Goal: Task Accomplishment & Management: Complete application form

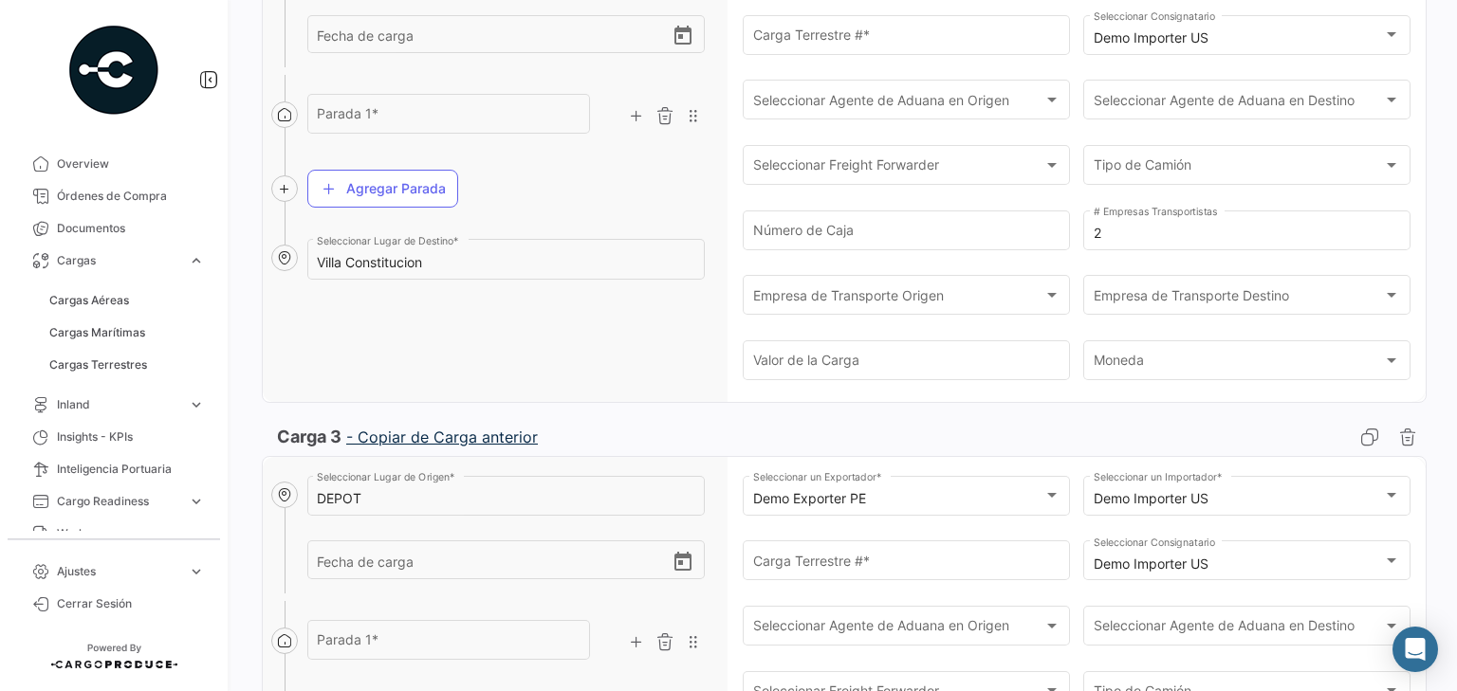
scroll to position [835, 0]
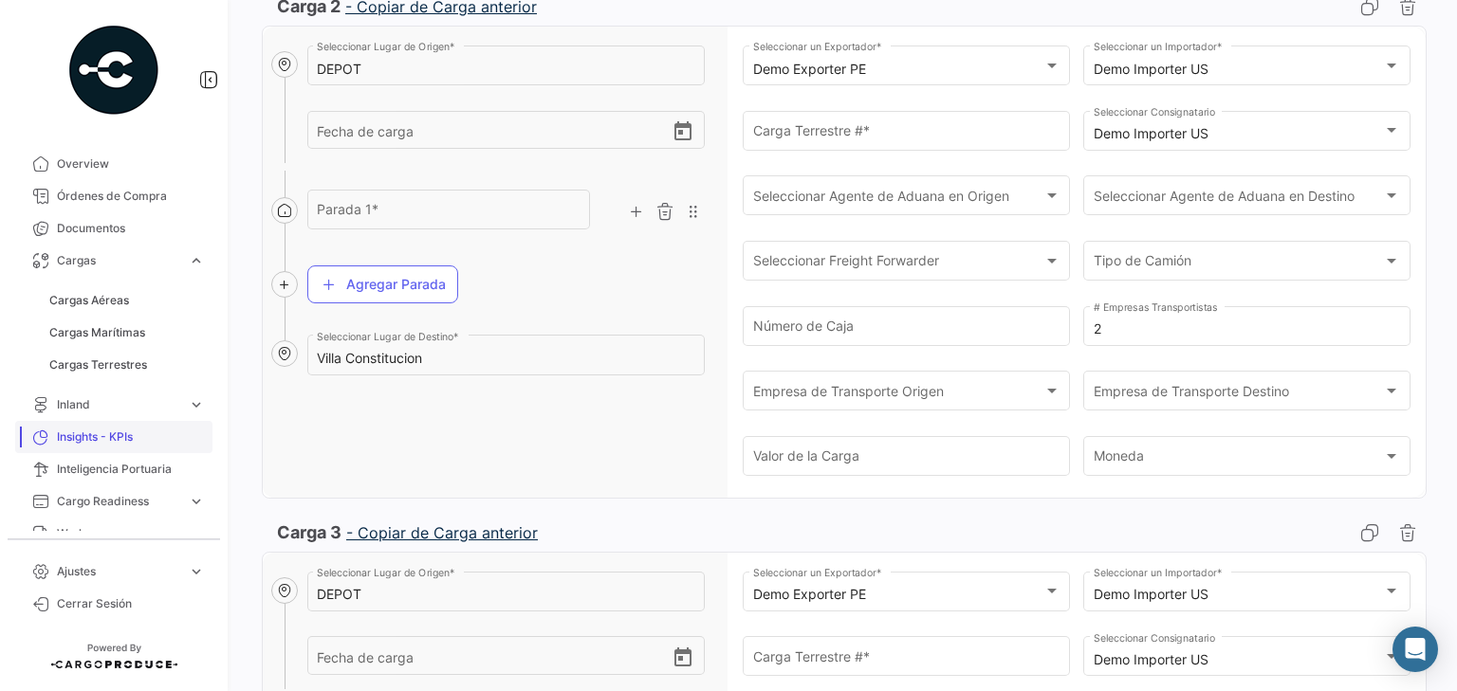
click at [85, 414] on link "Inland expand_more" at bounding box center [113, 405] width 197 height 32
click at [94, 331] on span "Cargas Inland" at bounding box center [86, 332] width 75 height 17
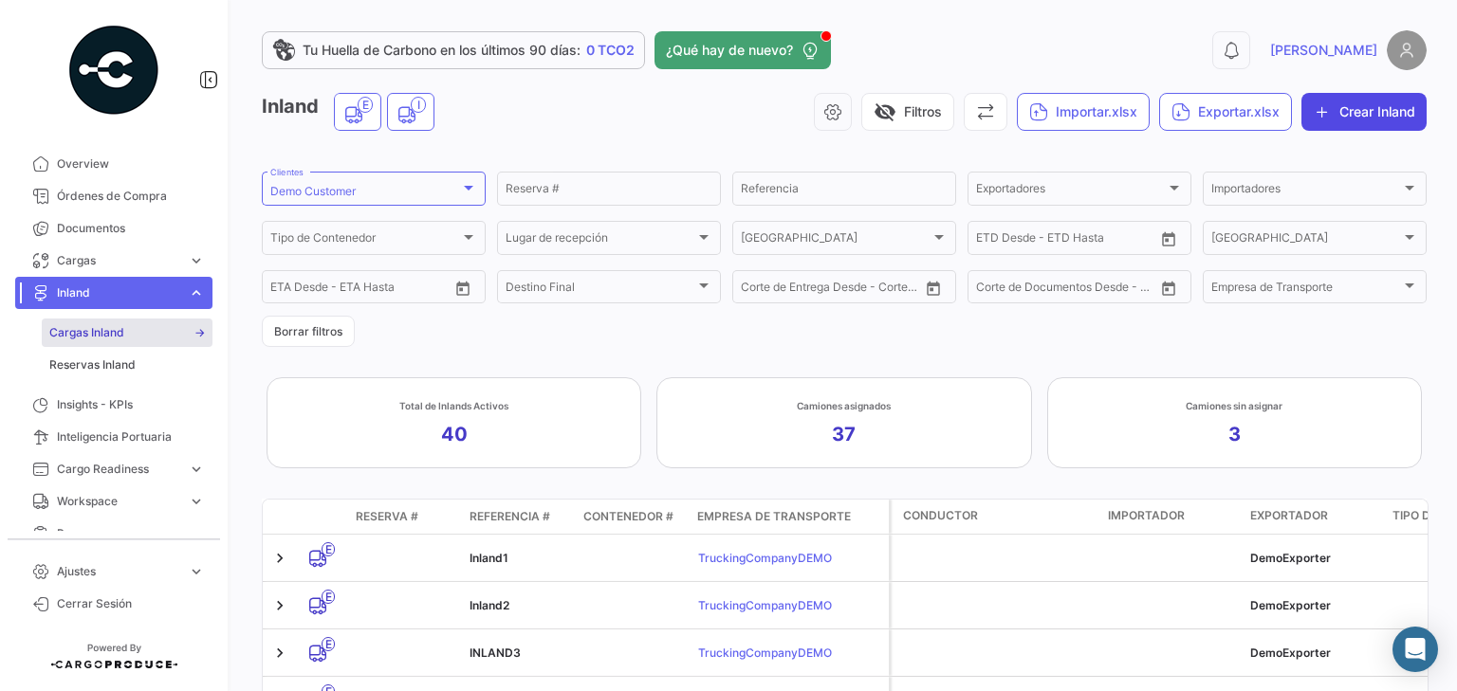
click at [1370, 120] on button "Crear Inland" at bounding box center [1363, 112] width 125 height 38
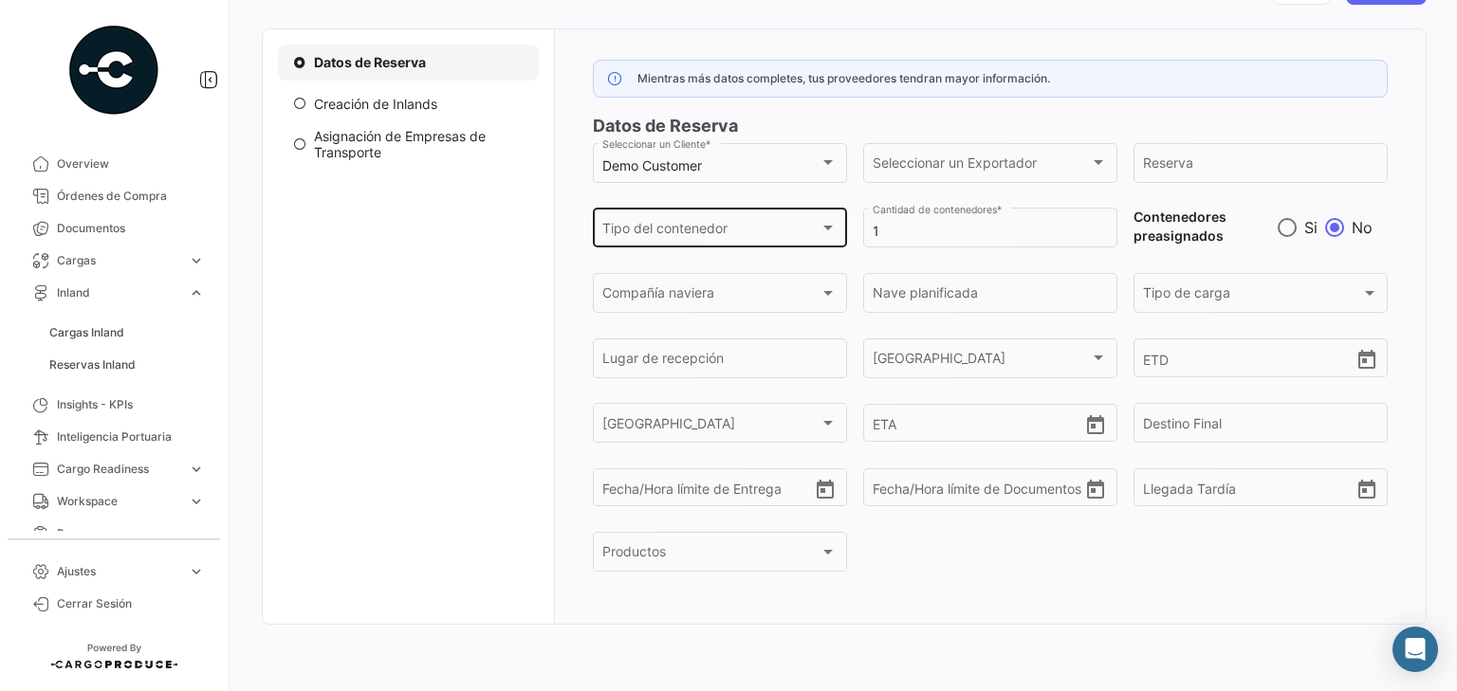
scroll to position [189, 0]
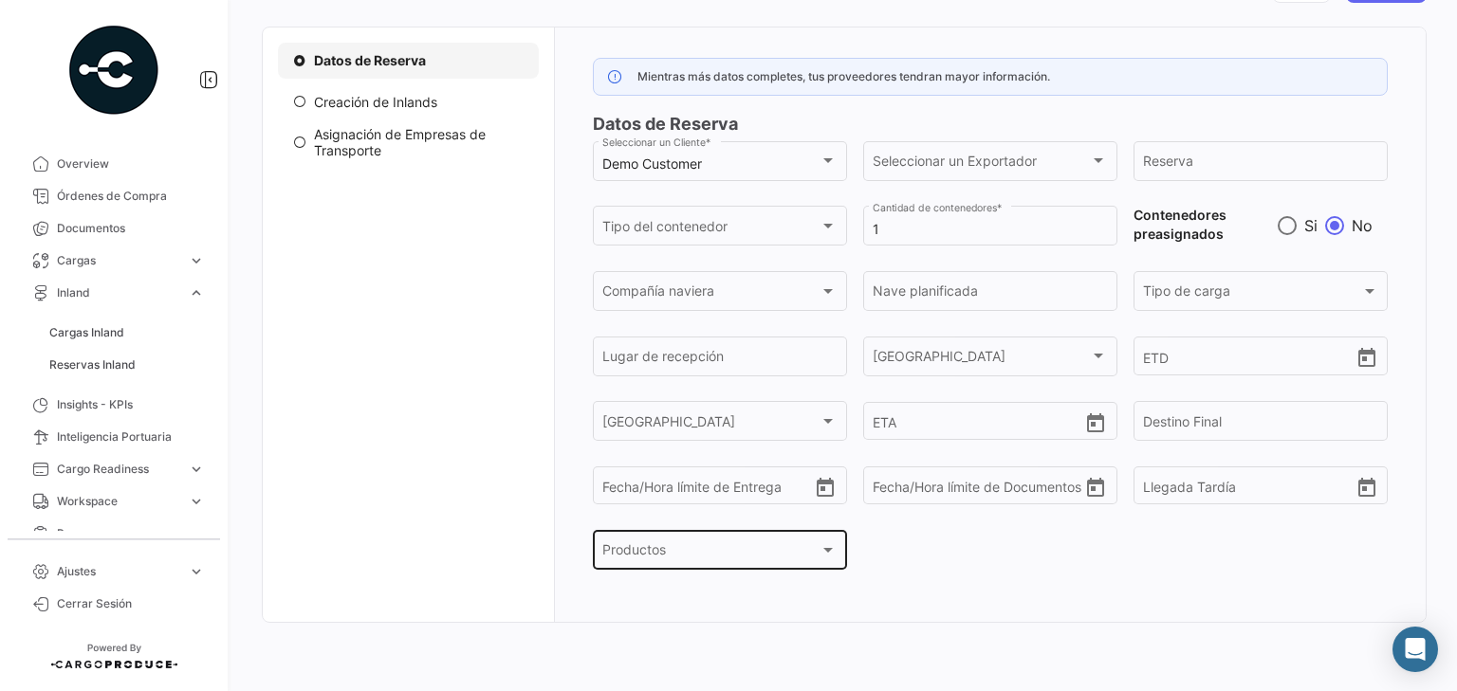
click at [819, 546] on div at bounding box center [827, 550] width 17 height 15
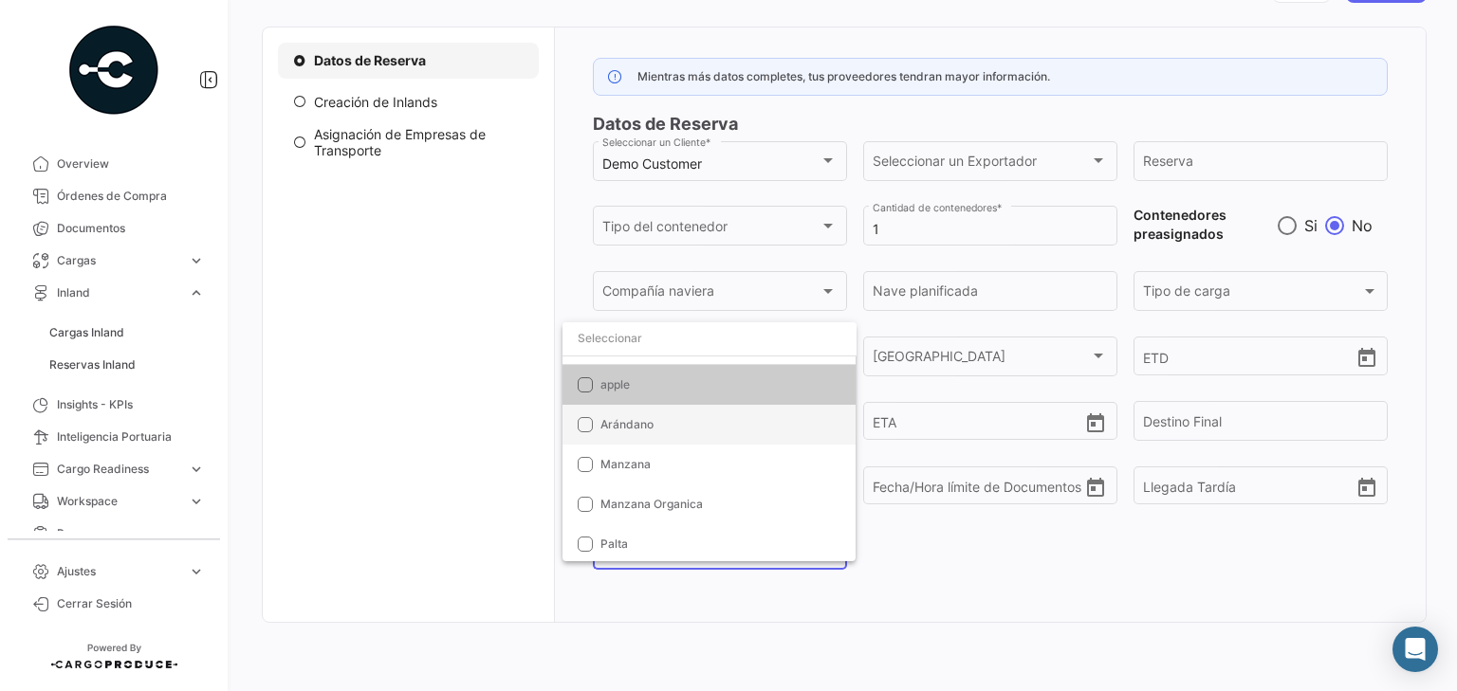
scroll to position [40, 0]
click at [591, 416] on mat-pseudo-checkbox at bounding box center [585, 422] width 15 height 15
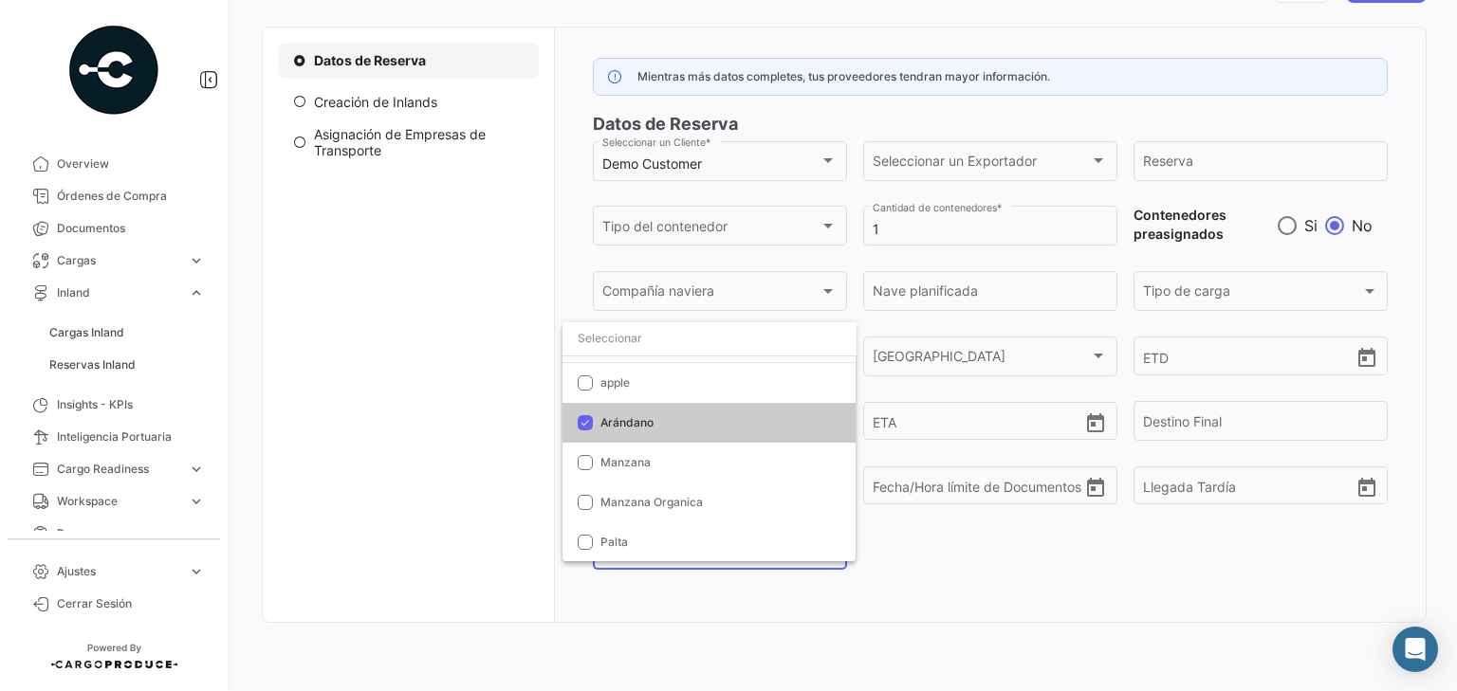
click at [461, 282] on div at bounding box center [728, 345] width 1457 height 691
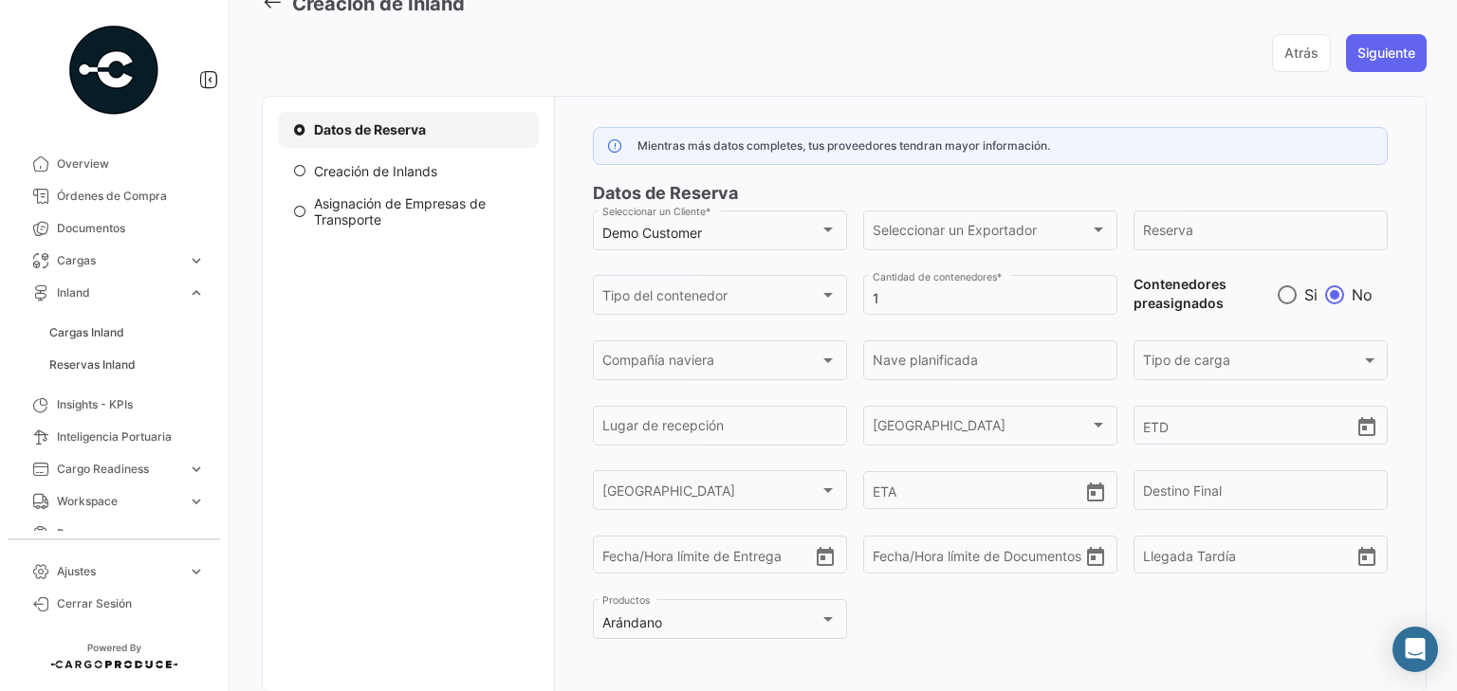
scroll to position [152, 0]
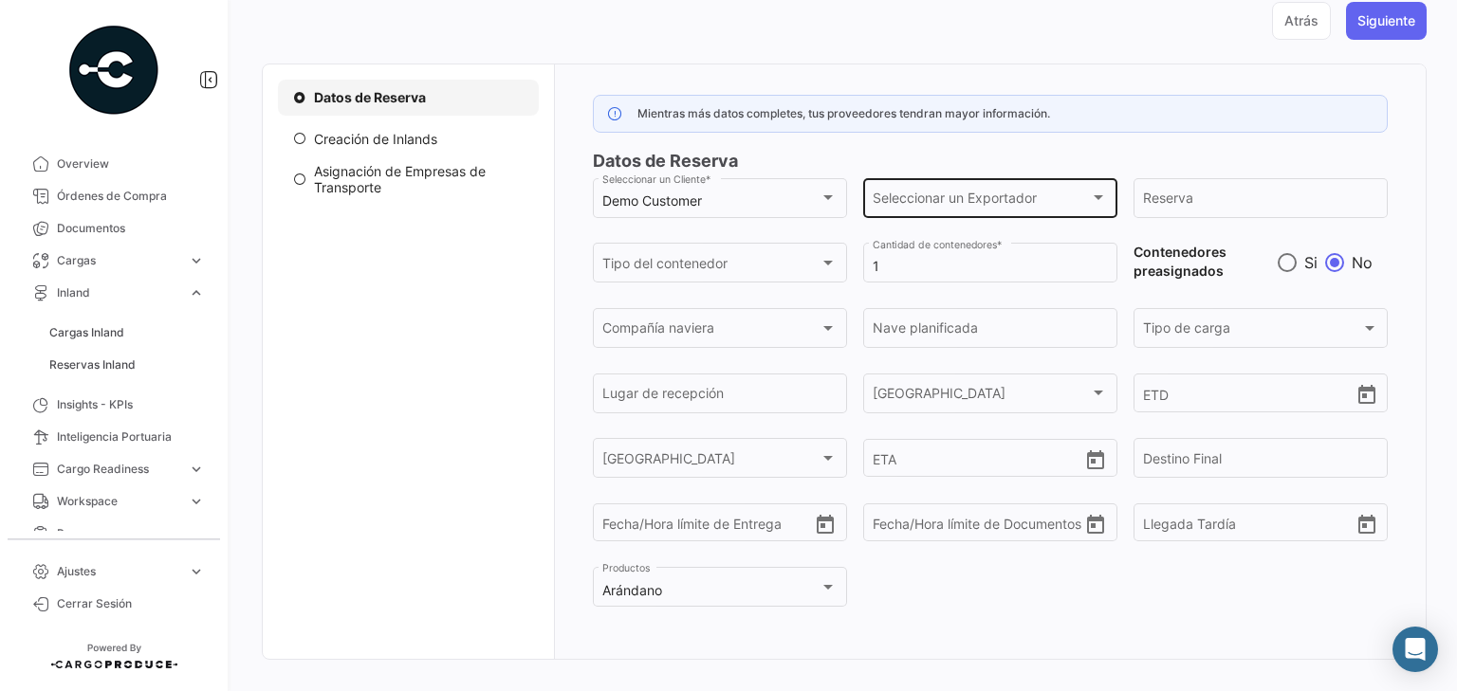
click at [1002, 196] on span "Seleccionar un Exportador" at bounding box center [981, 201] width 217 height 16
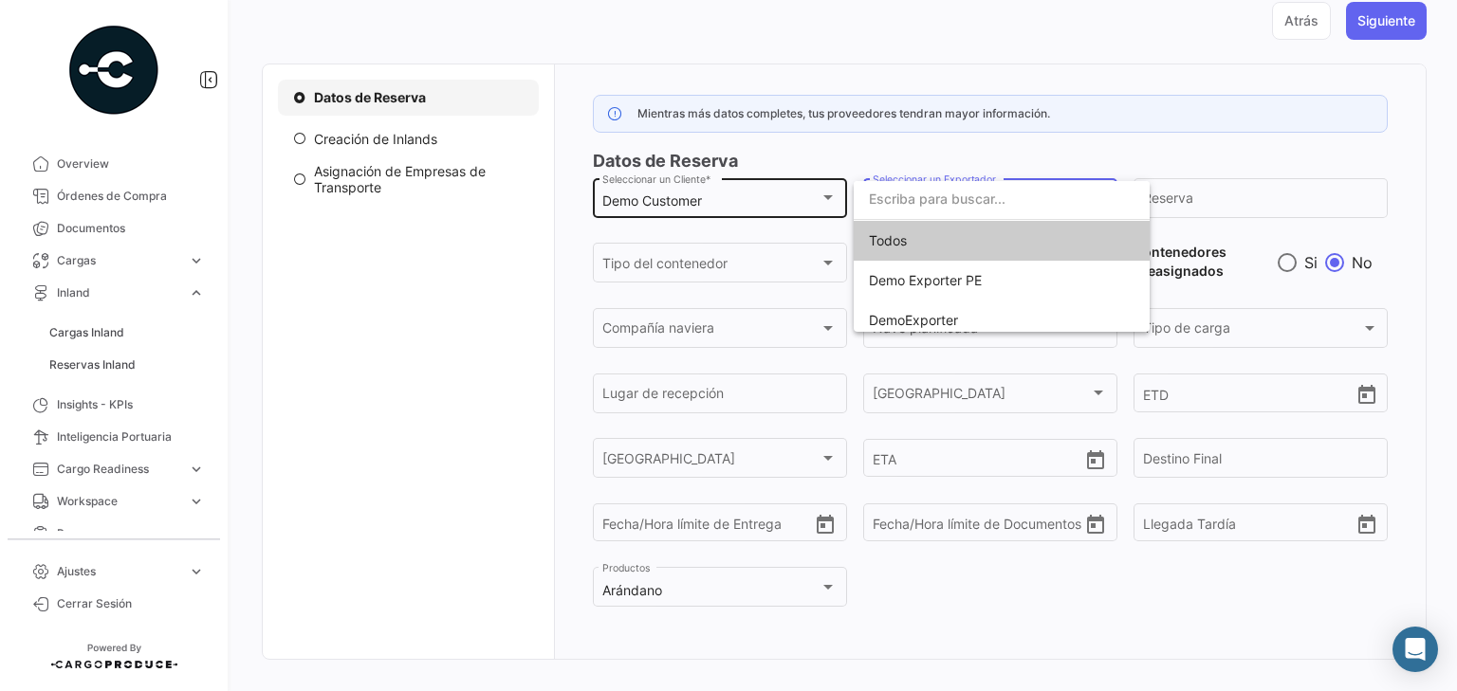
click at [756, 191] on div at bounding box center [728, 345] width 1457 height 691
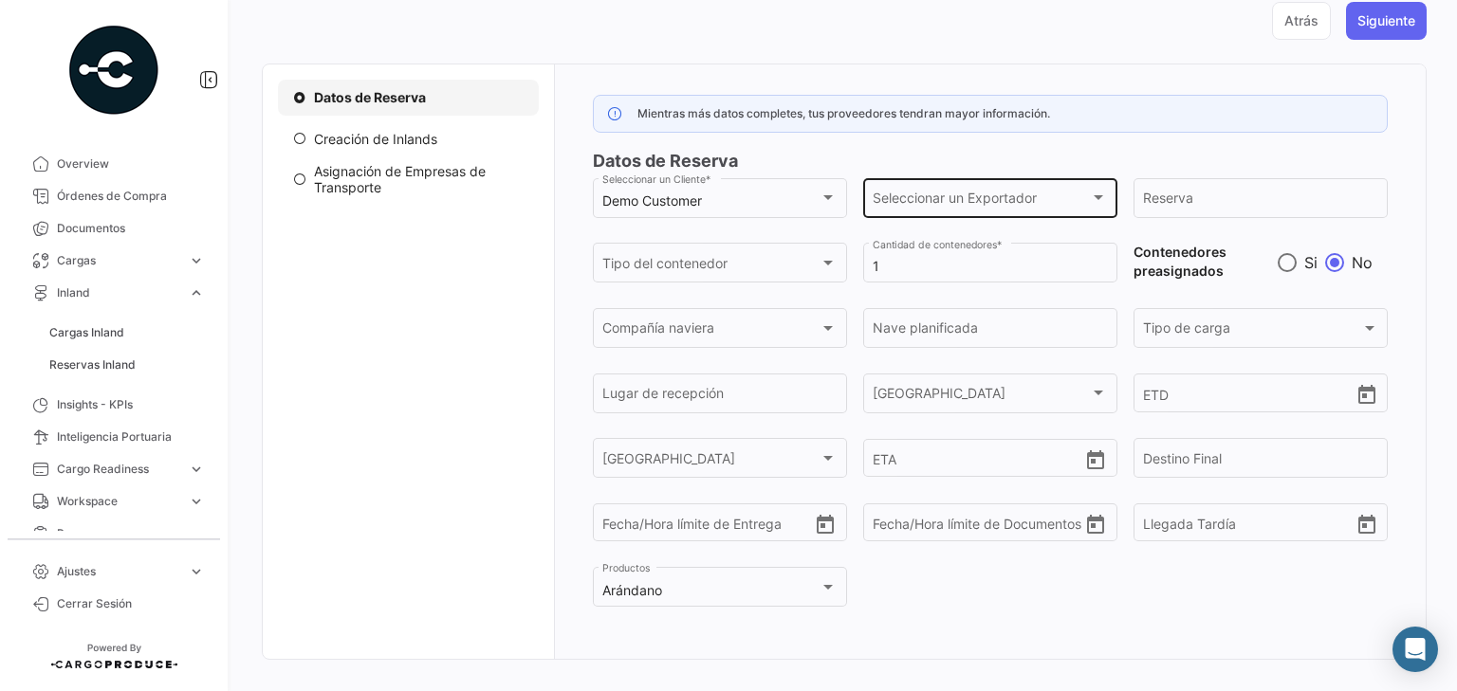
click at [987, 197] on span "Seleccionar un Exportador" at bounding box center [981, 201] width 217 height 16
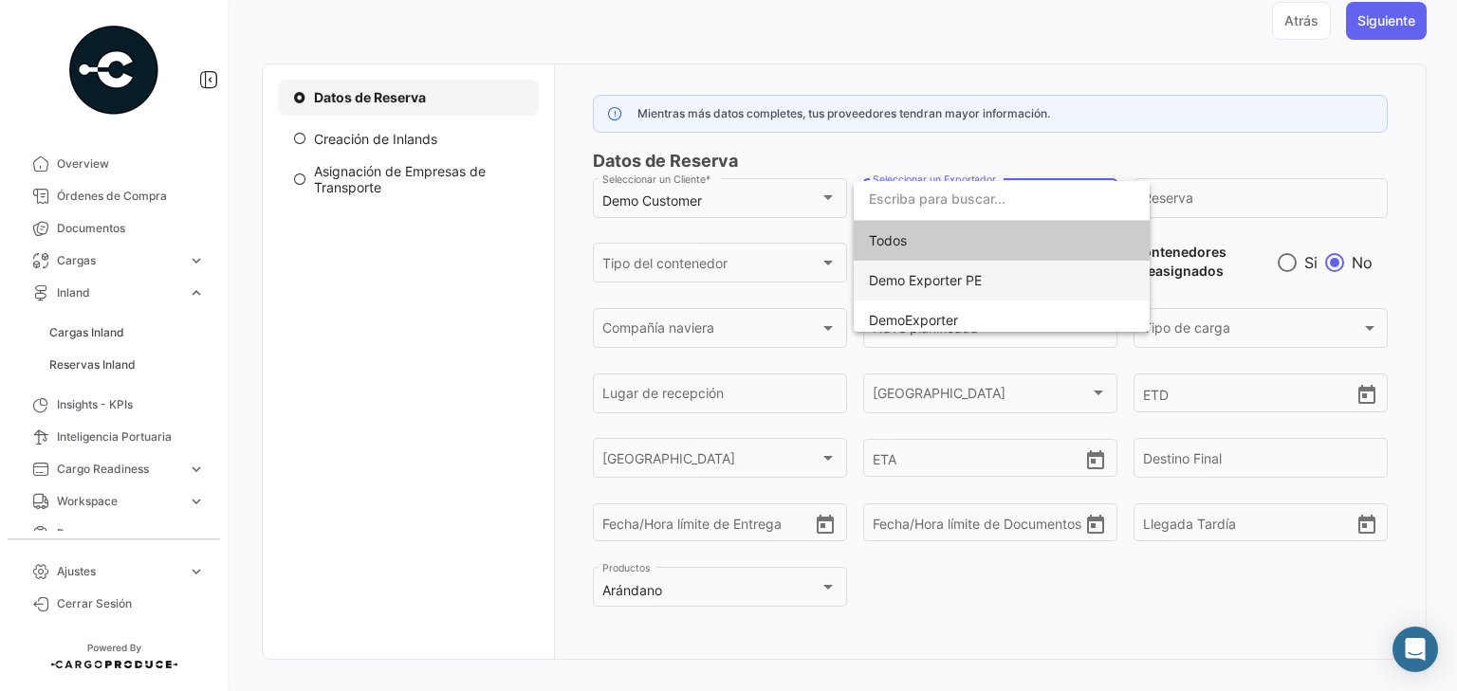
click at [941, 280] on span "Demo Exporter PE" at bounding box center [925, 280] width 113 height 16
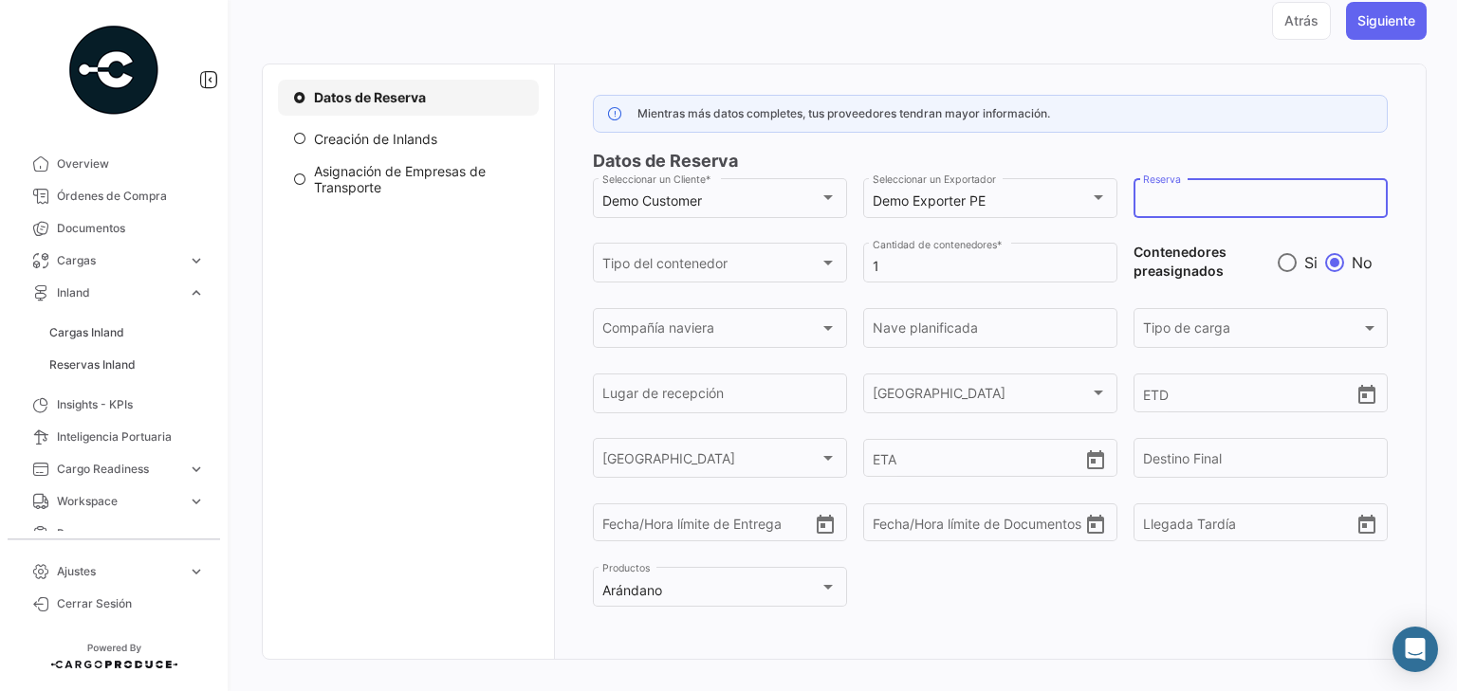
click at [1183, 193] on input "Reserva" at bounding box center [1260, 201] width 234 height 16
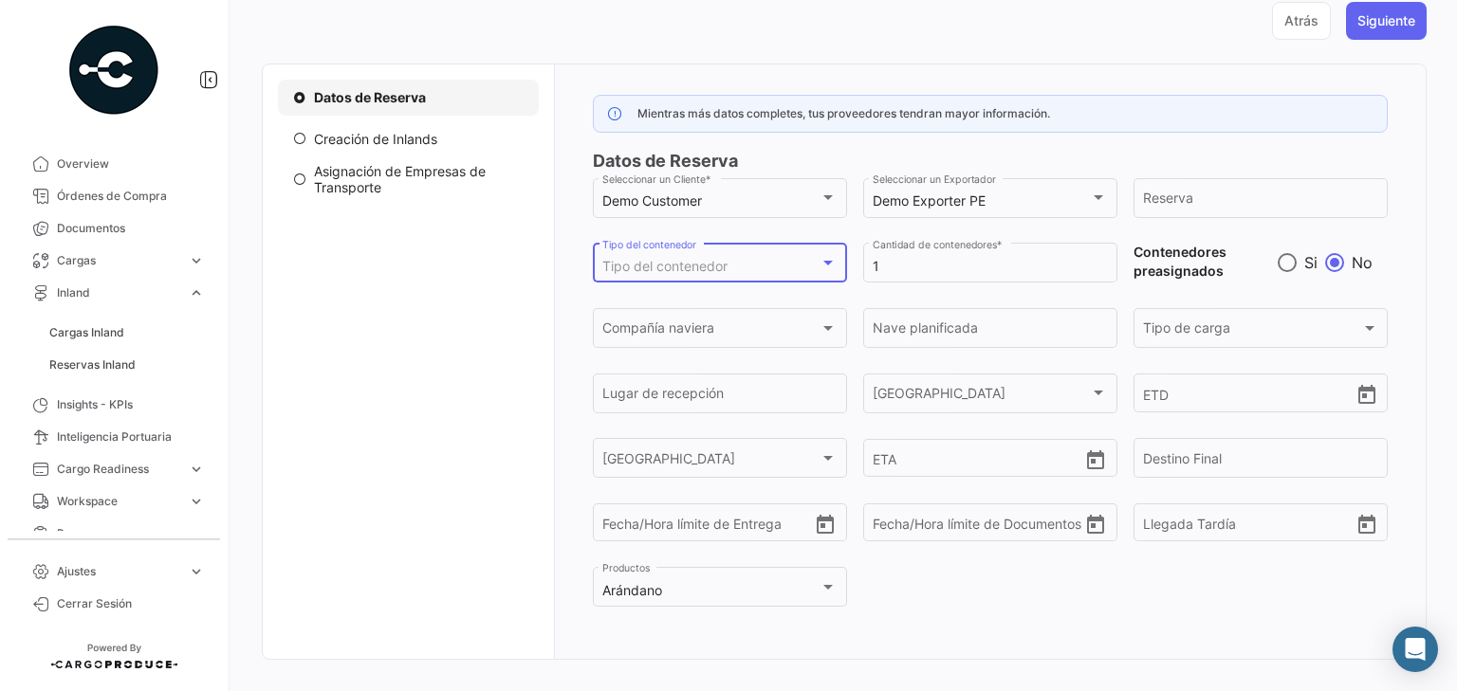
click at [802, 263] on div "Tipo del contenedor" at bounding box center [710, 267] width 217 height 16
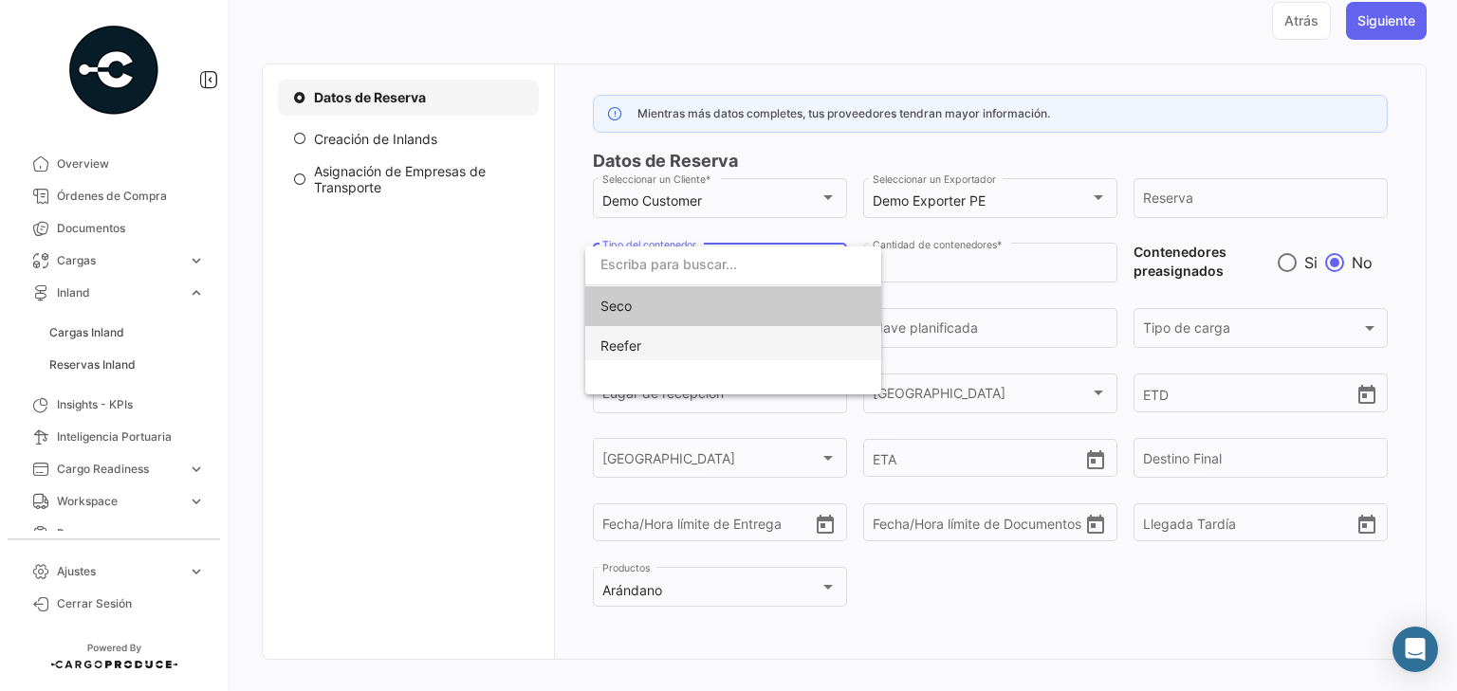
click at [622, 348] on span "Reefer" at bounding box center [620, 346] width 41 height 16
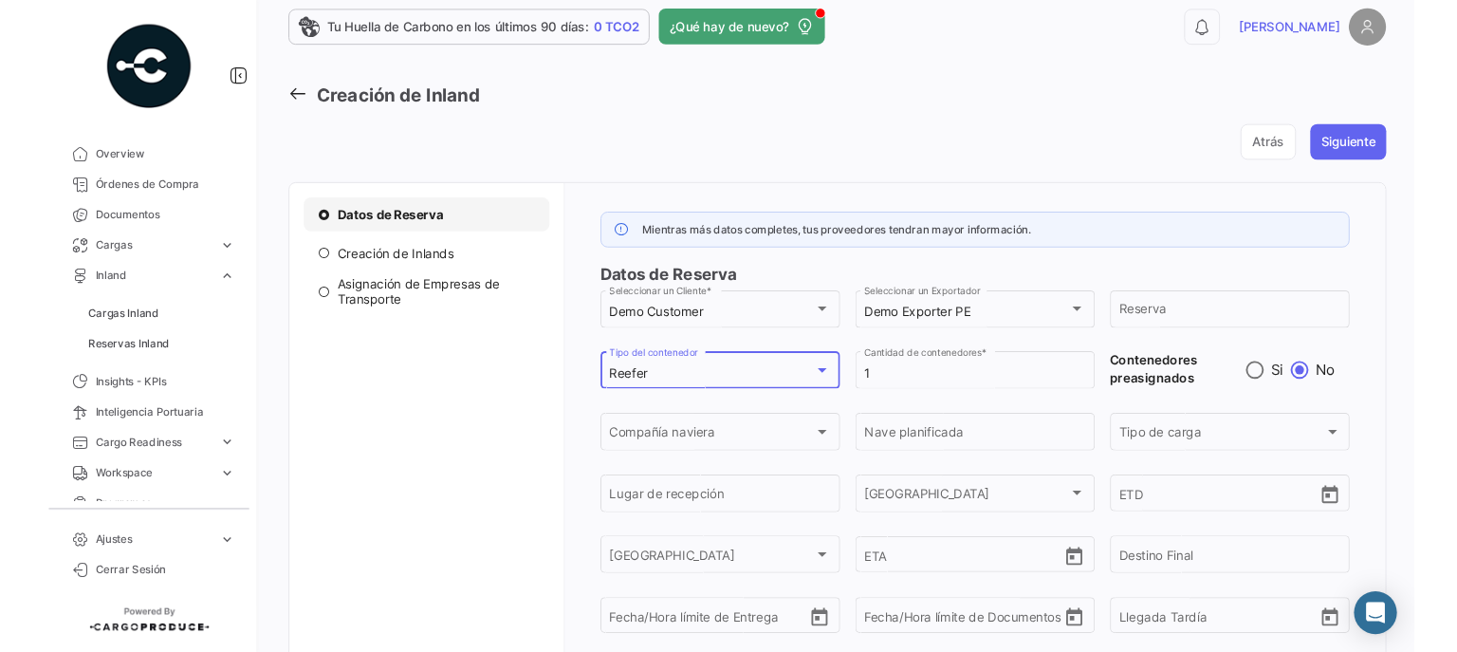
scroll to position [0, 0]
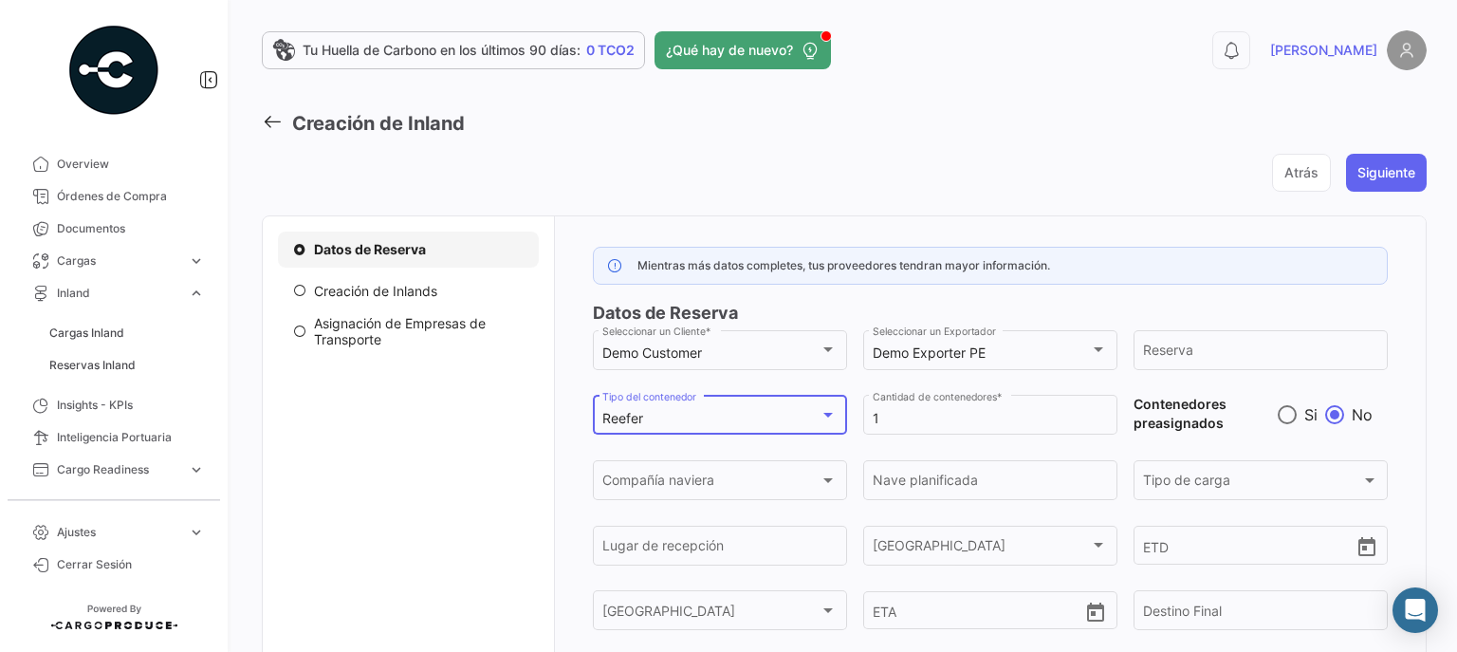
click at [276, 125] on icon at bounding box center [272, 121] width 21 height 21
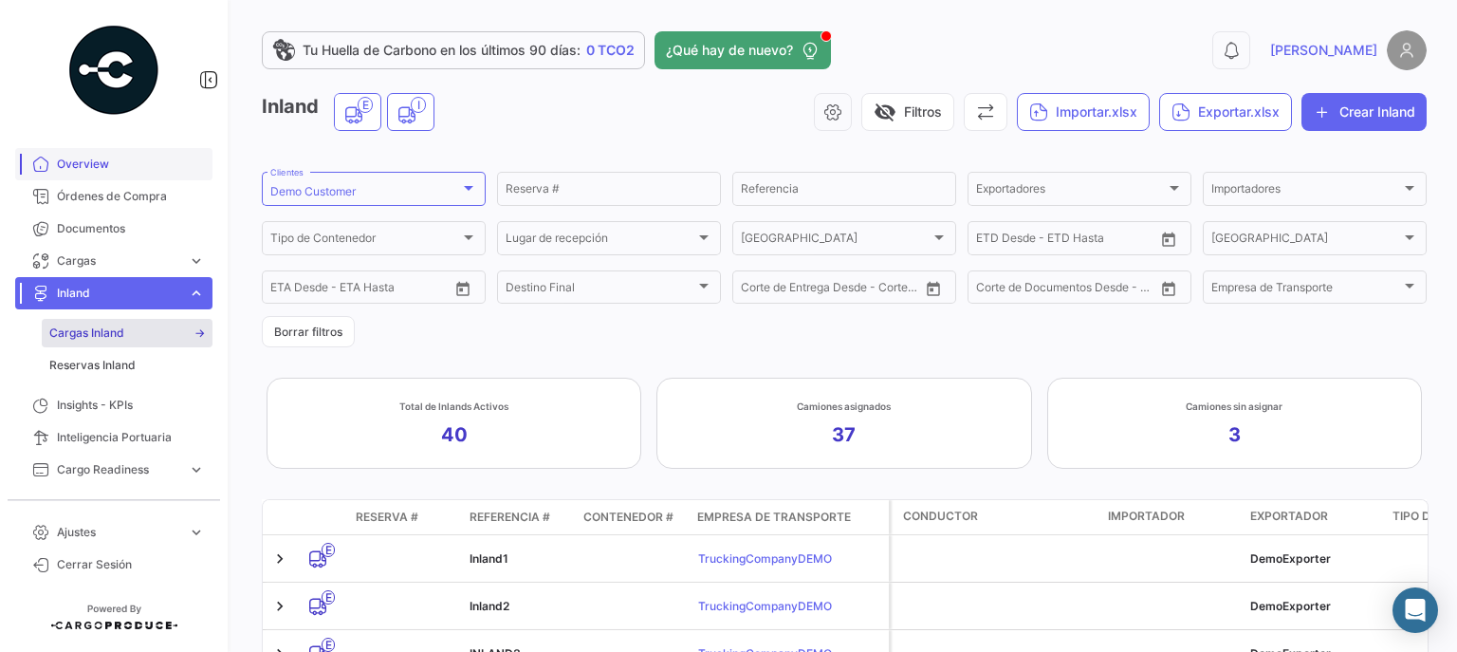
click at [91, 162] on span "Overview" at bounding box center [131, 164] width 148 height 17
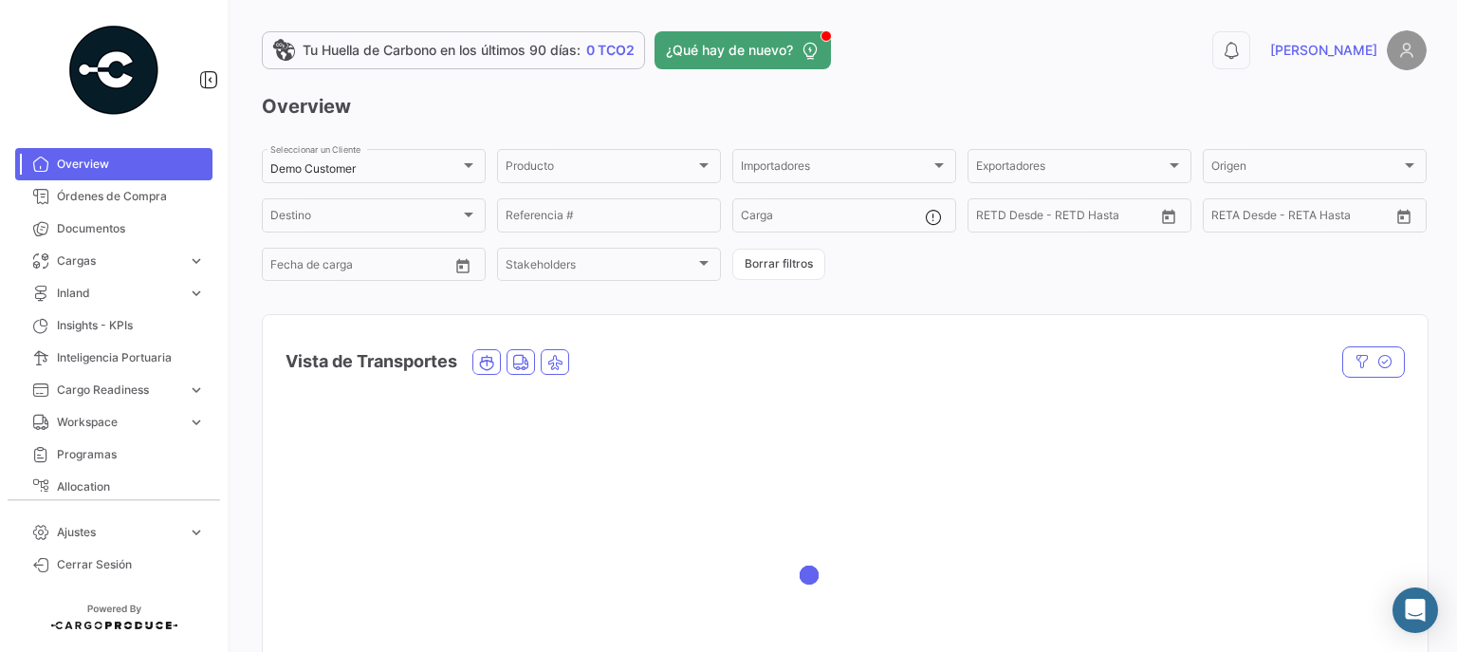
click at [1396, 46] on img at bounding box center [1407, 50] width 40 height 40
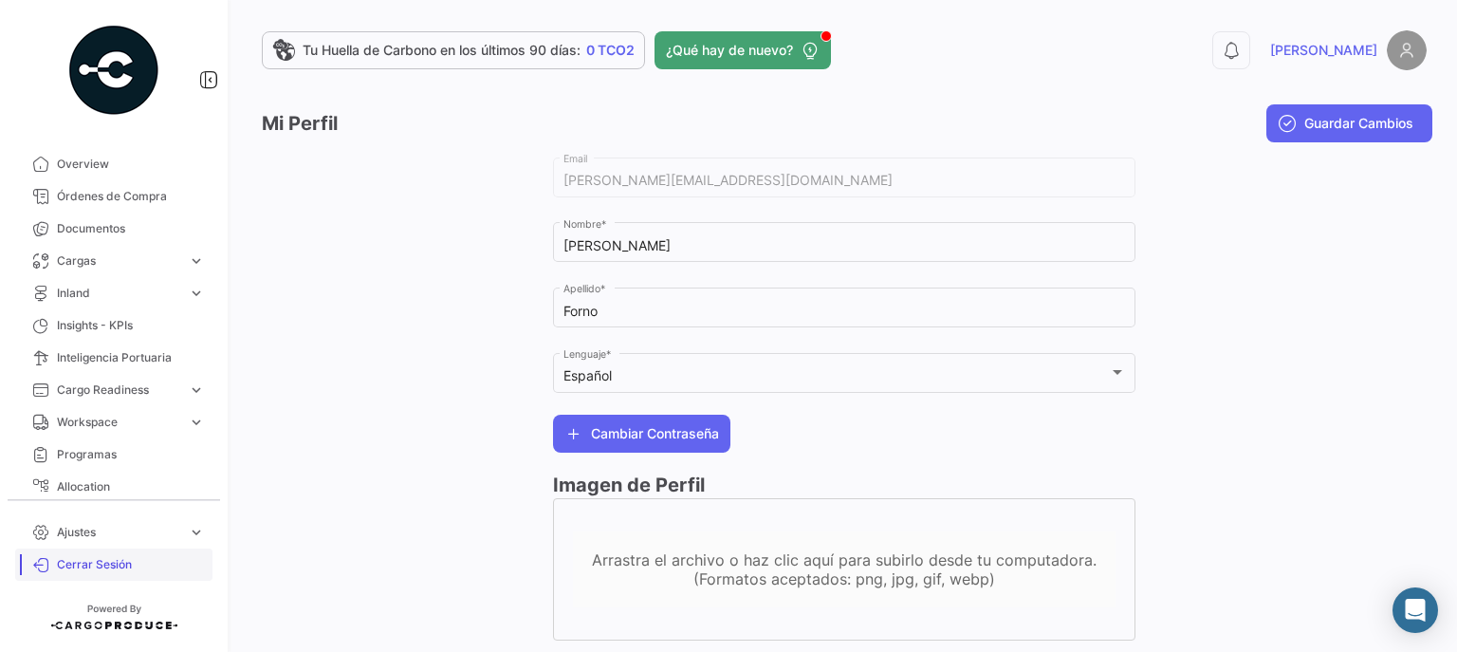
click at [91, 567] on span "Cerrar Sesión" at bounding box center [131, 564] width 148 height 17
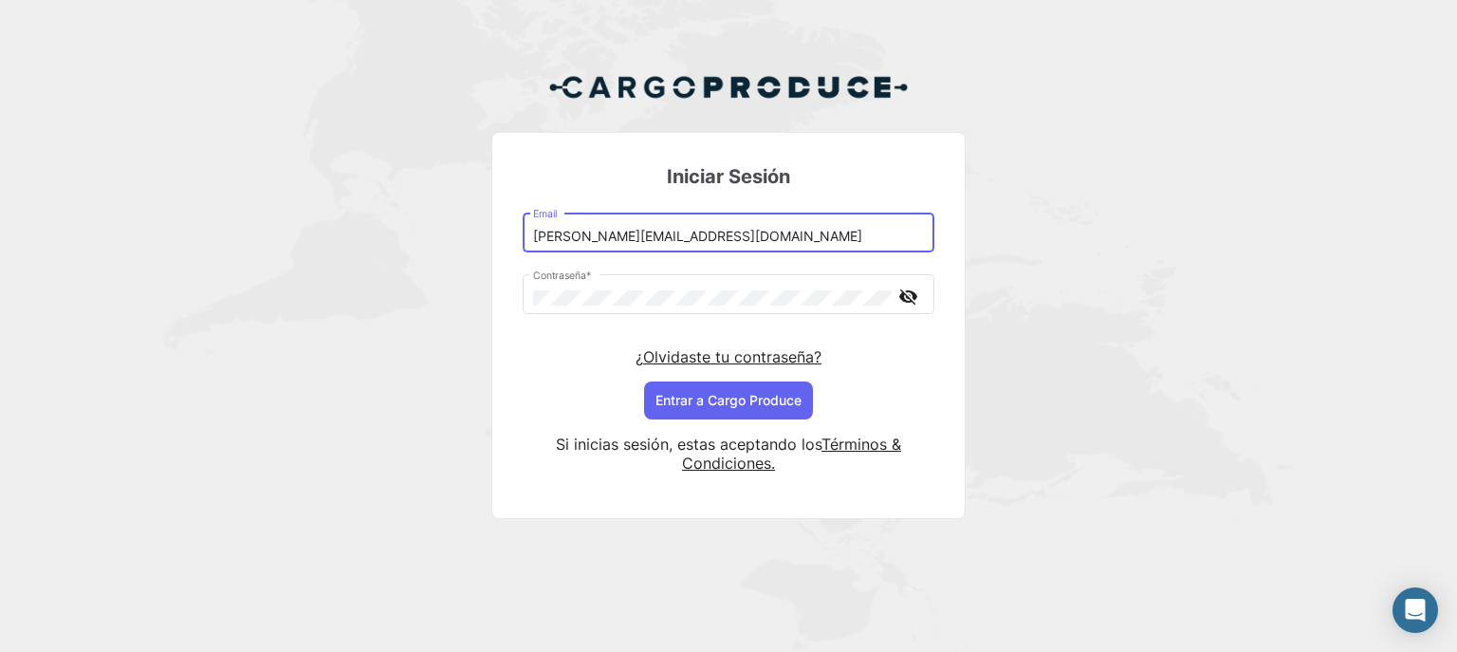
click at [777, 235] on input "[PERSON_NAME][EMAIL_ADDRESS][DOMAIN_NAME]" at bounding box center [729, 237] width 392 height 16
type input "[PERSON_NAME][EMAIL_ADDRESS][DOMAIN_NAME]"
click at [752, 399] on button "Entrar a Cargo Produce" at bounding box center [728, 400] width 169 height 38
